Goal: Task Accomplishment & Management: Complete application form

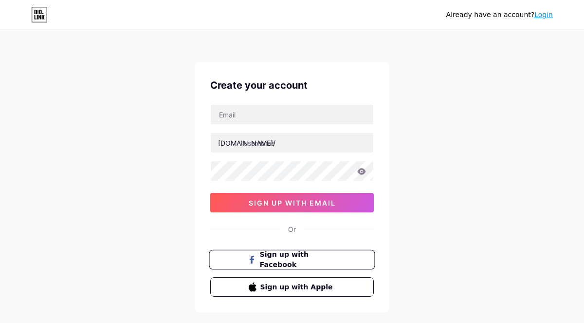
click at [335, 256] on span "Sign up with Facebook" at bounding box center [298, 259] width 76 height 21
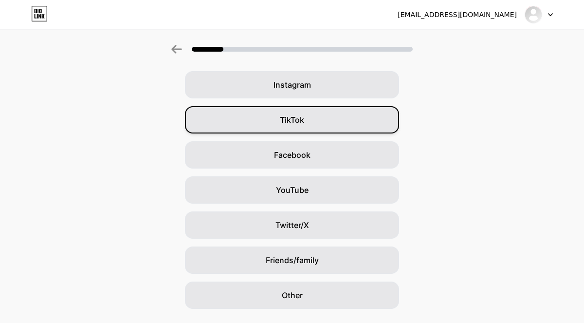
scroll to position [97, 0]
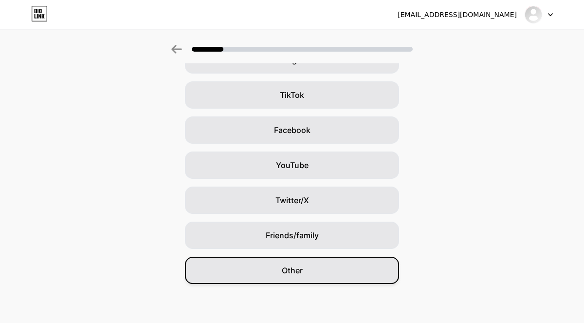
click at [320, 269] on div "Other" at bounding box center [292, 269] width 214 height 27
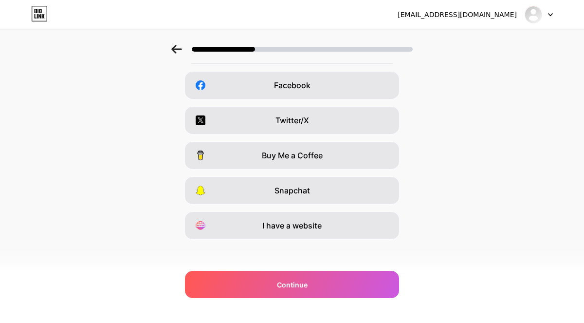
scroll to position [0, 0]
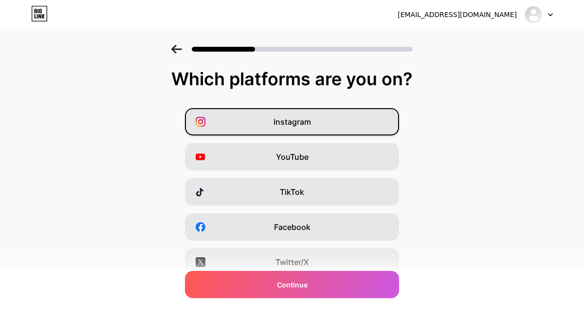
click at [347, 123] on div "Instagram" at bounding box center [292, 121] width 214 height 27
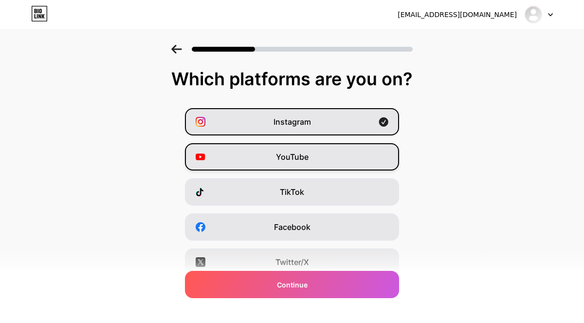
click at [338, 161] on div "YouTube" at bounding box center [292, 156] width 214 height 27
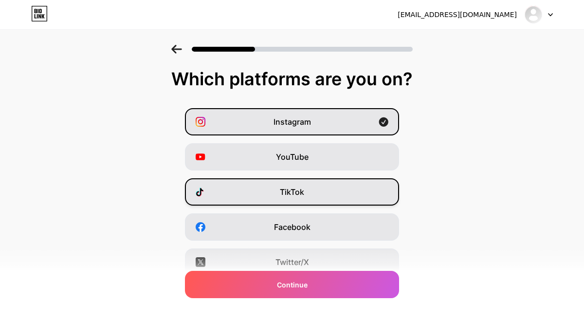
click at [336, 188] on div "TikTok" at bounding box center [292, 191] width 214 height 27
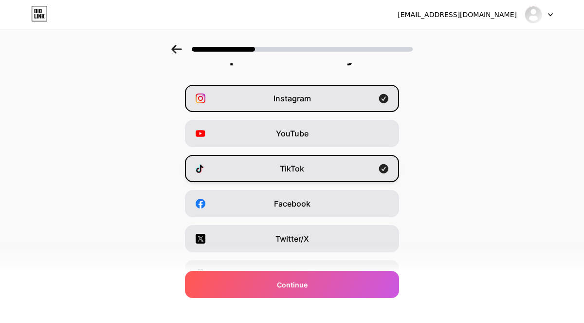
scroll to position [29, 0]
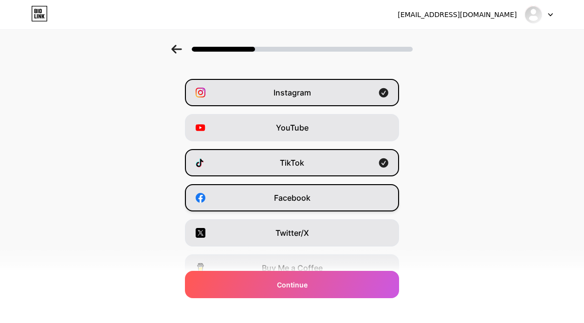
click at [333, 196] on div "Facebook" at bounding box center [292, 197] width 214 height 27
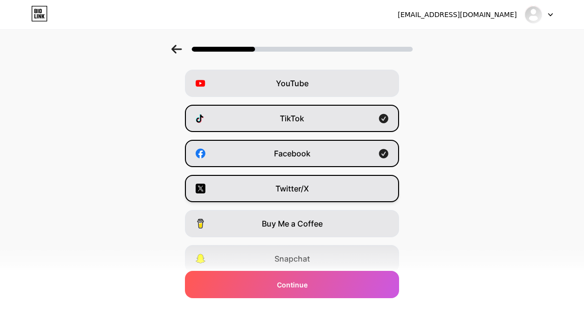
click at [334, 179] on div "Twitter/X" at bounding box center [292, 188] width 214 height 27
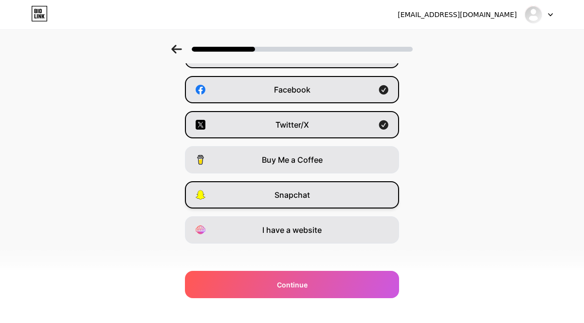
scroll to position [146, 0]
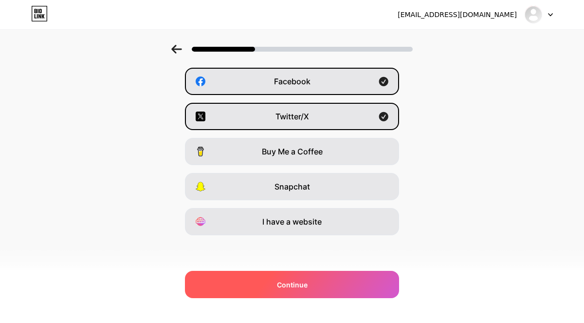
click at [336, 292] on div "Continue" at bounding box center [292, 284] width 214 height 27
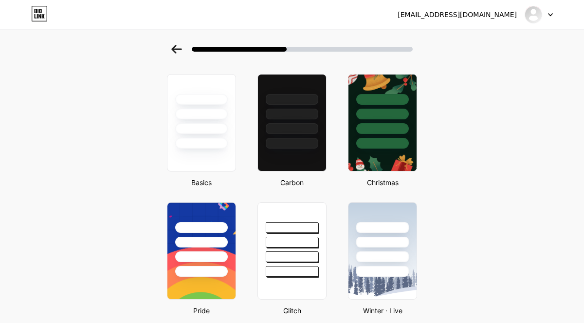
scroll to position [28, 0]
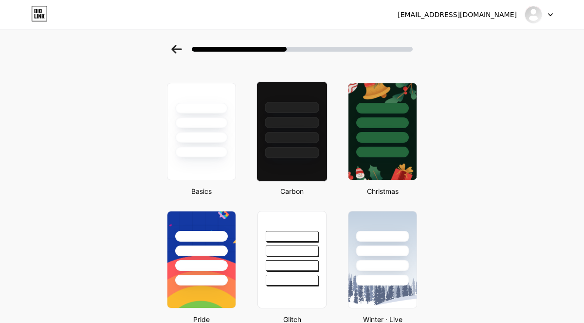
click at [301, 163] on div at bounding box center [291, 131] width 71 height 100
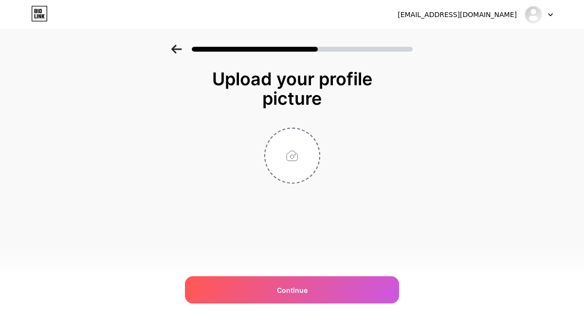
scroll to position [0, 0]
click at [276, 154] on input "file" at bounding box center [292, 155] width 54 height 54
type input "C:\fakepath\ava.png"
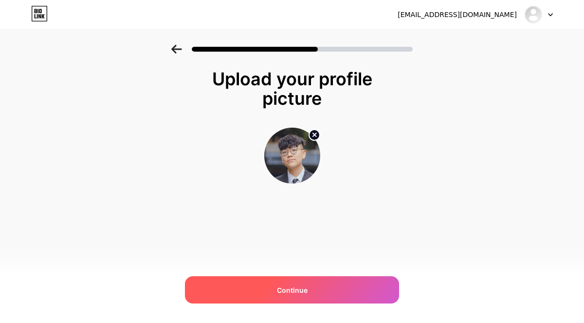
click at [311, 294] on div "Continue" at bounding box center [292, 289] width 214 height 27
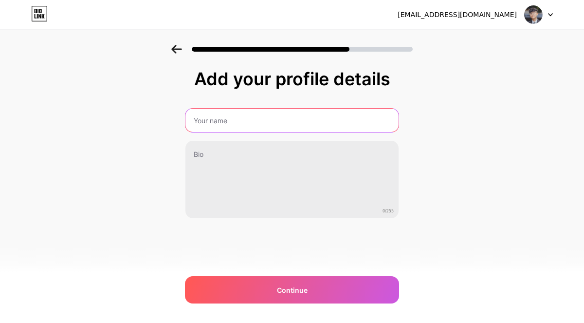
click at [288, 113] on input "text" at bounding box center [291, 120] width 213 height 23
type input "Dlee Ca [PERSON_NAME]"
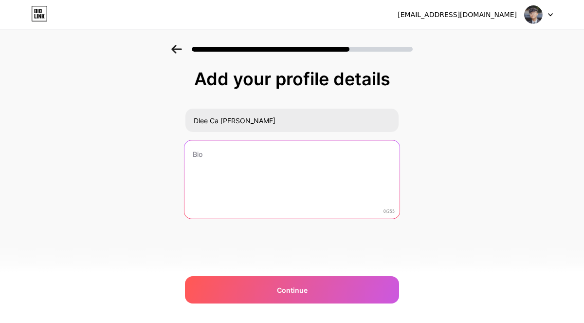
click at [263, 159] on textarea at bounding box center [291, 179] width 215 height 79
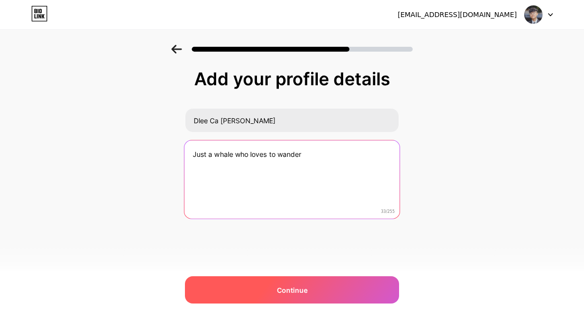
type textarea "Just a whale who loves to wander"
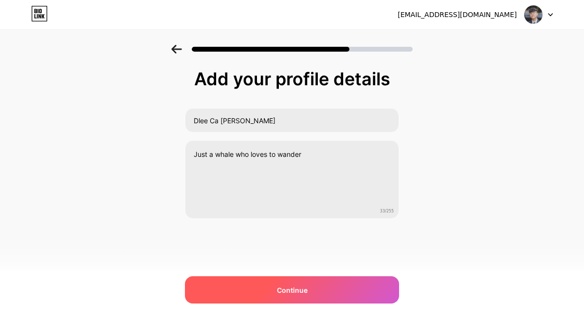
click at [329, 296] on div "Continue" at bounding box center [292, 289] width 214 height 27
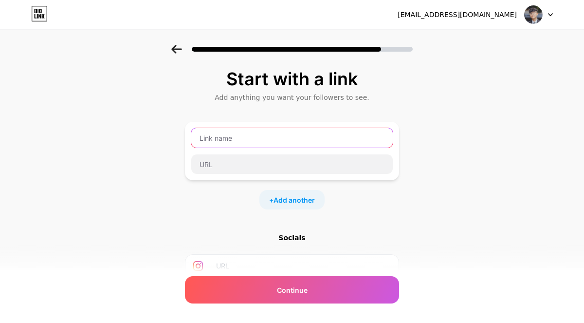
click at [279, 140] on input "text" at bounding box center [291, 137] width 201 height 19
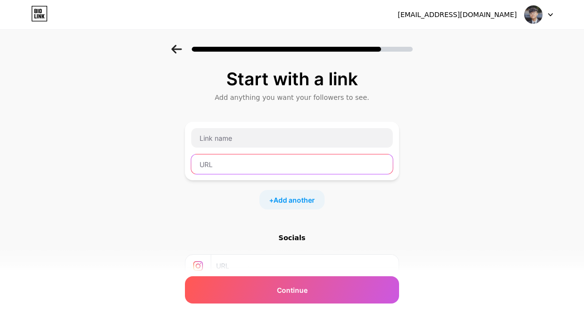
click at [266, 164] on input "text" at bounding box center [291, 163] width 201 height 19
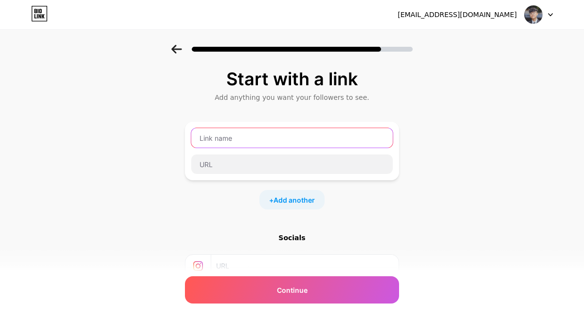
click at [265, 137] on input "text" at bounding box center [291, 137] width 201 height 19
type input "Dleecachet"
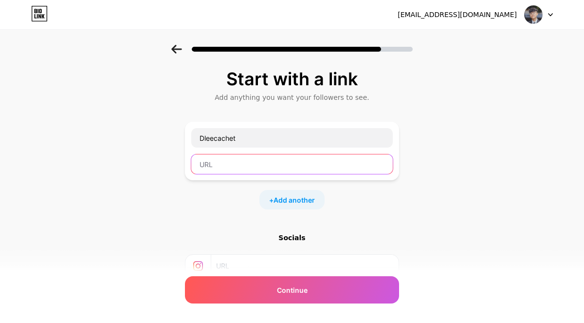
click at [295, 161] on input "text" at bounding box center [291, 163] width 201 height 19
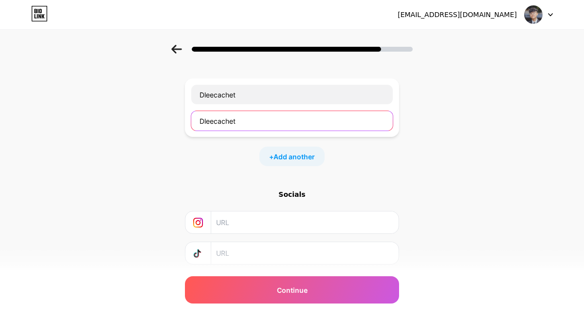
scroll to position [103, 0]
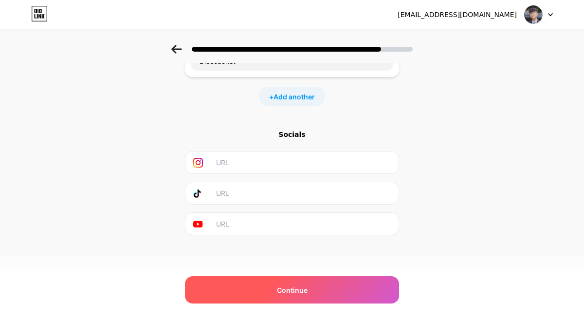
click at [269, 283] on div "Continue" at bounding box center [292, 289] width 214 height 27
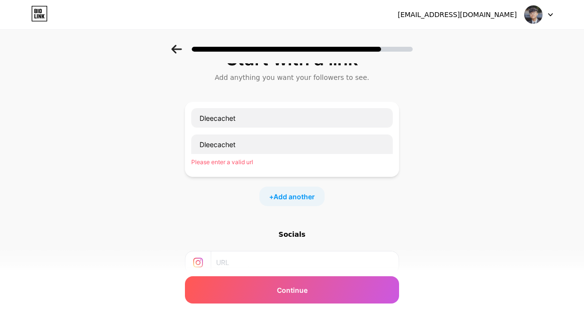
scroll to position [0, 0]
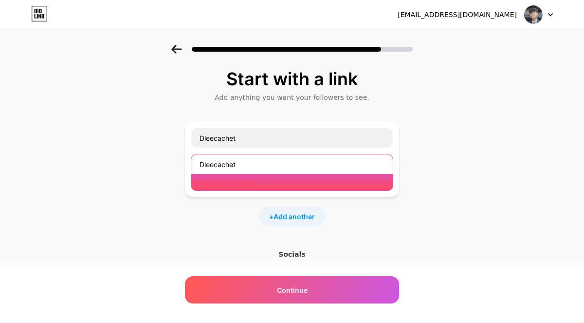
click at [258, 171] on input "Dleecachet" at bounding box center [291, 163] width 201 height 19
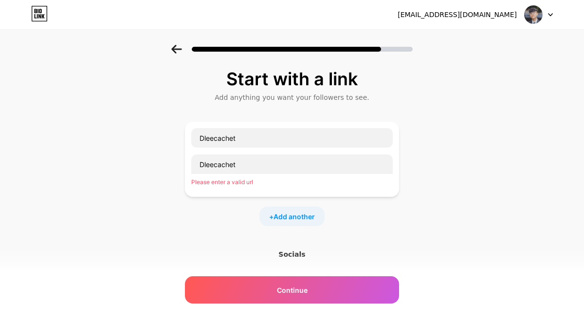
click at [260, 183] on div "Please enter a valid url" at bounding box center [291, 182] width 201 height 9
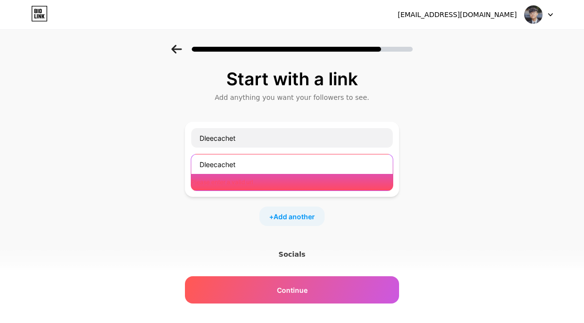
drag, startPoint x: 256, startPoint y: 167, endPoint x: 173, endPoint y: 172, distance: 82.9
click at [173, 172] on div "Start with a link Add anything you want your followers to see. Dleecachet Dleec…" at bounding box center [292, 224] width 584 height 359
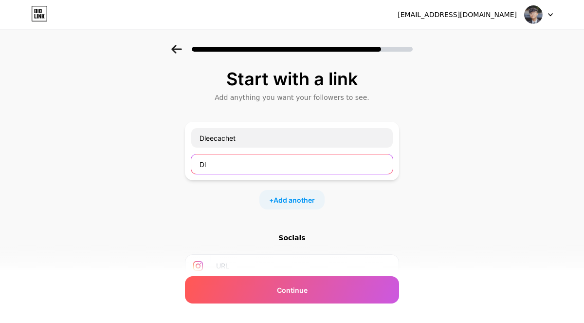
type input "D"
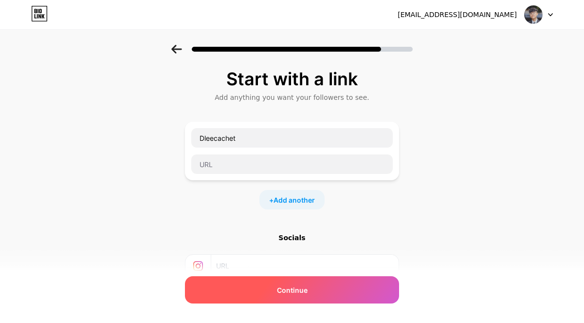
click at [263, 287] on div "Continue" at bounding box center [292, 289] width 214 height 27
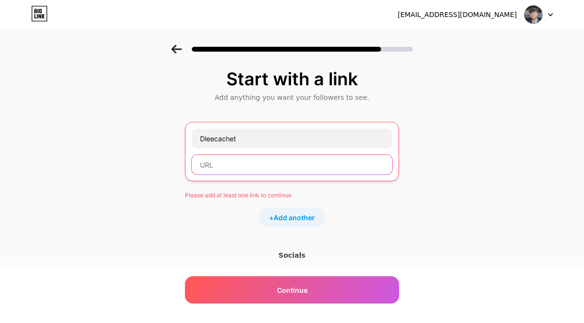
click at [257, 165] on input "text" at bounding box center [292, 164] width 201 height 19
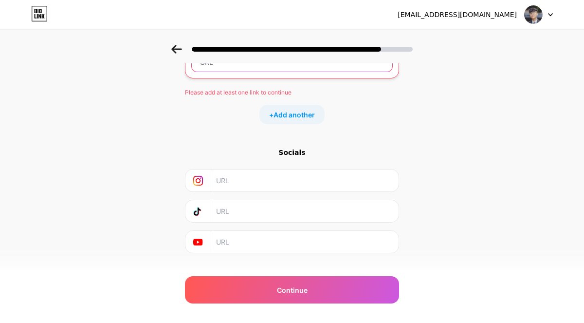
scroll to position [121, 0]
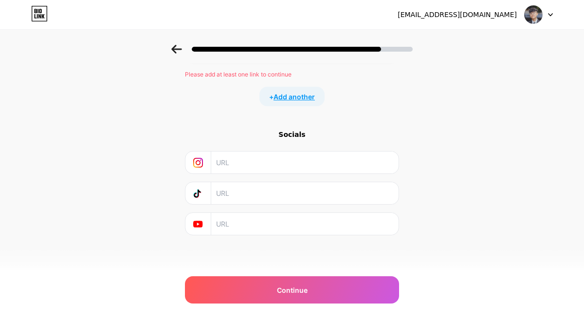
click at [285, 101] on span "Add another" at bounding box center [294, 97] width 41 height 10
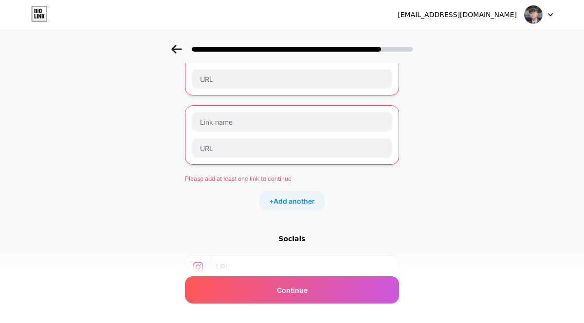
scroll to position [94, 0]
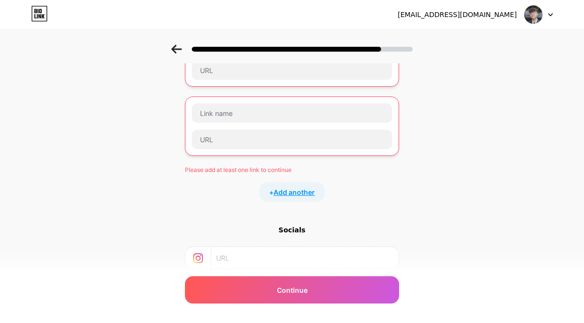
click at [281, 195] on span "Add another" at bounding box center [294, 192] width 41 height 10
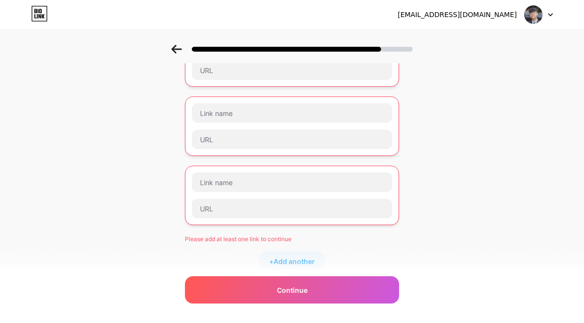
click at [277, 267] on div "+ Add another" at bounding box center [291, 260] width 65 height 19
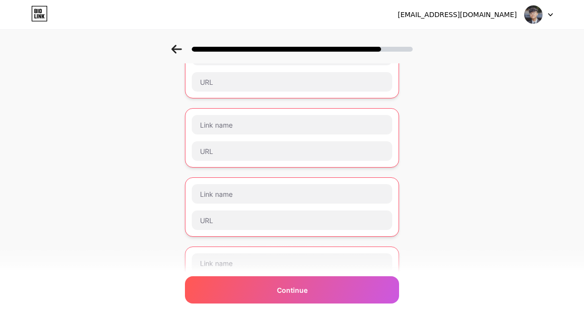
scroll to position [80, 0]
